Goal: Find contact information: Find contact information

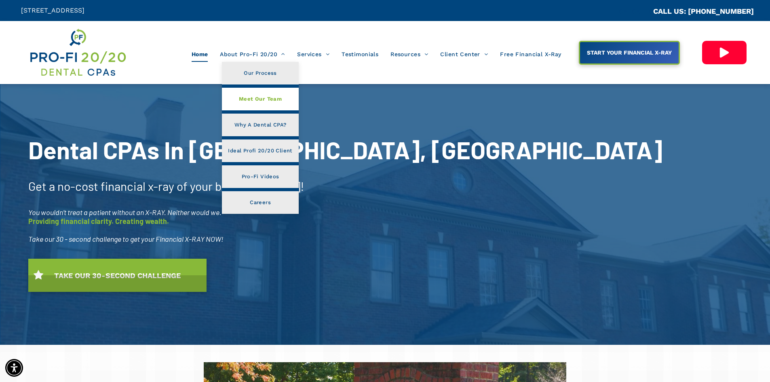
click at [257, 107] on link "Meet Our Team" at bounding box center [260, 99] width 76 height 23
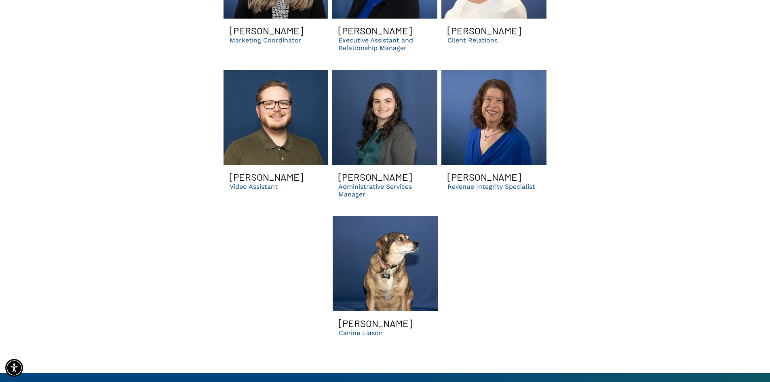
scroll to position [2666, 0]
